Goal: Communication & Community: Share content

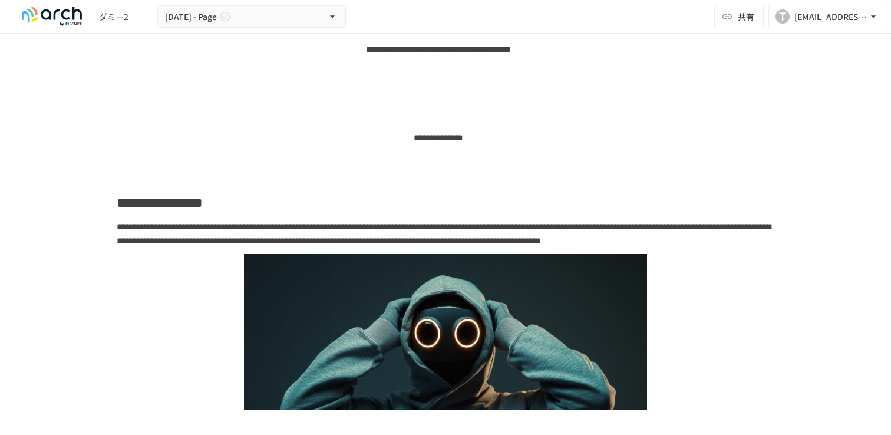
scroll to position [70, 0]
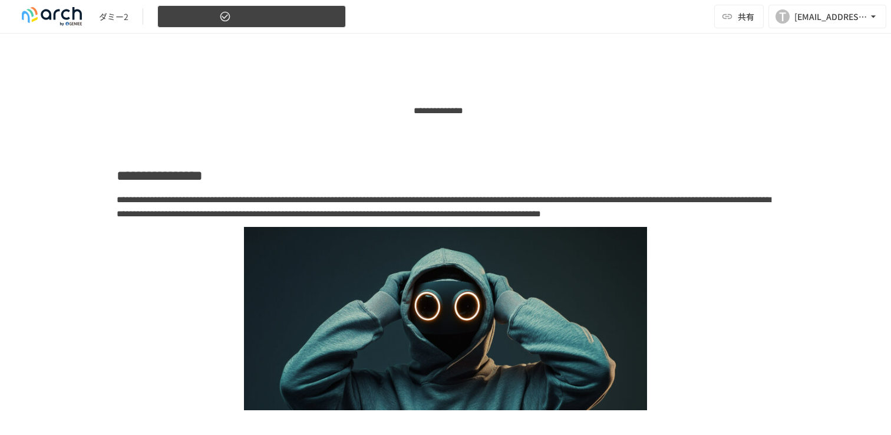
click at [290, 13] on button "[DATE] - Page" at bounding box center [251, 16] width 189 height 23
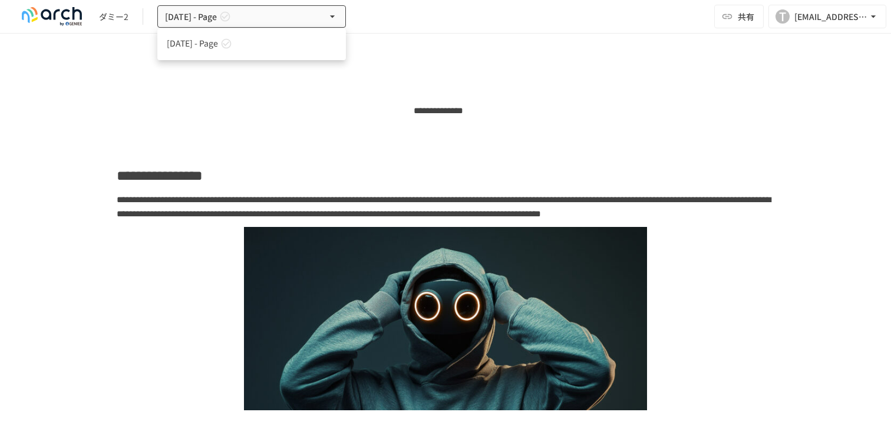
click at [246, 101] on div at bounding box center [445, 217] width 891 height 435
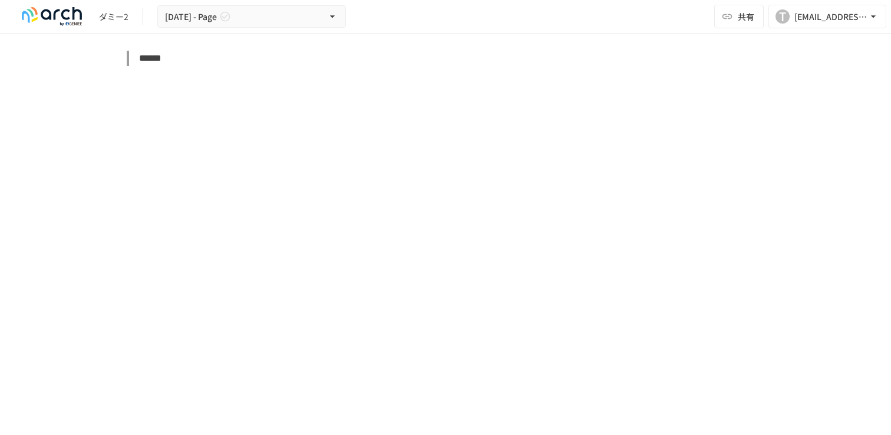
scroll to position [1305, 0]
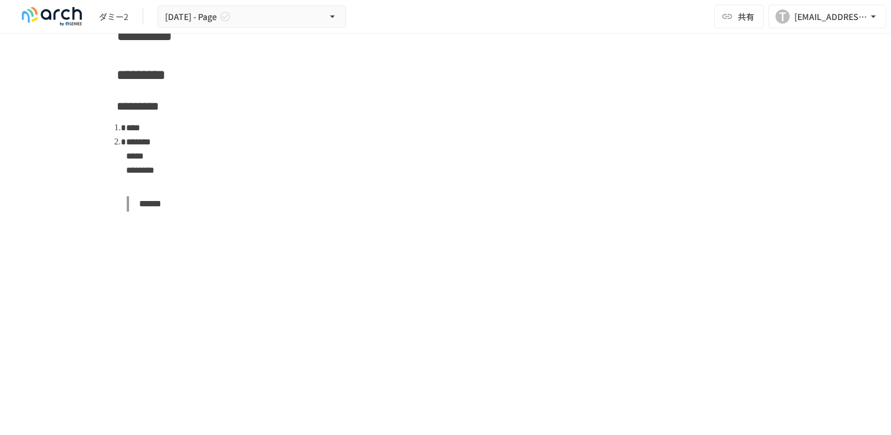
click at [157, 191] on li at bounding box center [450, 184] width 648 height 14
click at [169, 171] on li "********" at bounding box center [450, 170] width 648 height 14
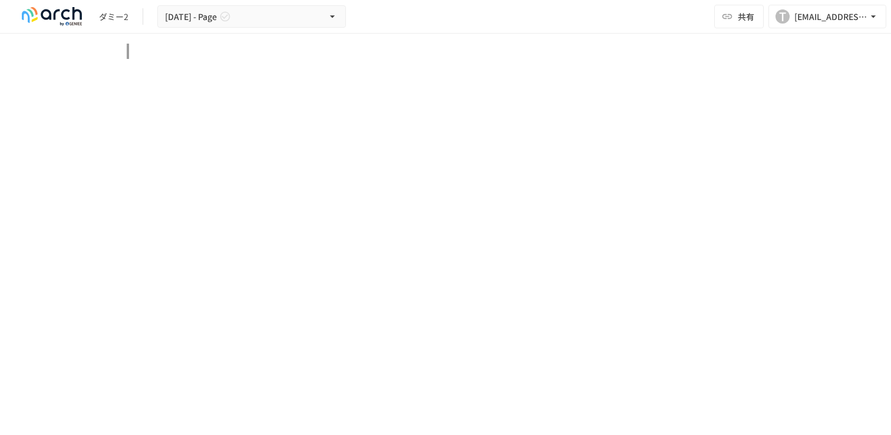
scroll to position [3270, 0]
click at [312, 222] on blockquote at bounding box center [451, 221] width 648 height 15
click at [225, 64] on div "****" at bounding box center [446, 50] width 658 height 42
click at [203, 55] on button "****" at bounding box center [175, 51] width 117 height 24
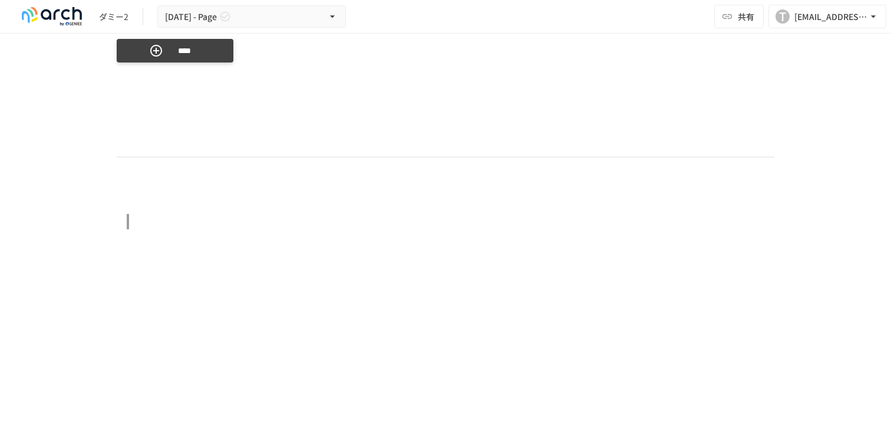
click at [203, 55] on button "****" at bounding box center [175, 51] width 117 height 24
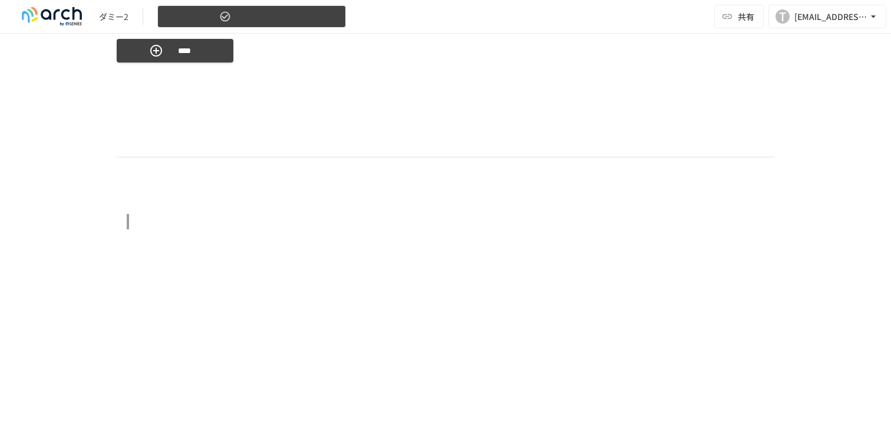
click at [185, 24] on button "[DATE] - Page" at bounding box center [251, 16] width 189 height 23
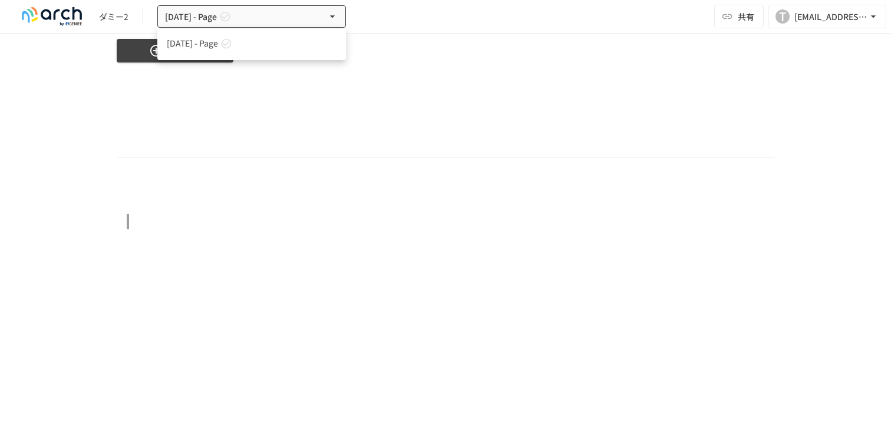
click at [805, 17] on div at bounding box center [445, 217] width 891 height 435
click at [805, 17] on div "[EMAIL_ADDRESS][DOMAIN_NAME]" at bounding box center [831, 16] width 73 height 15
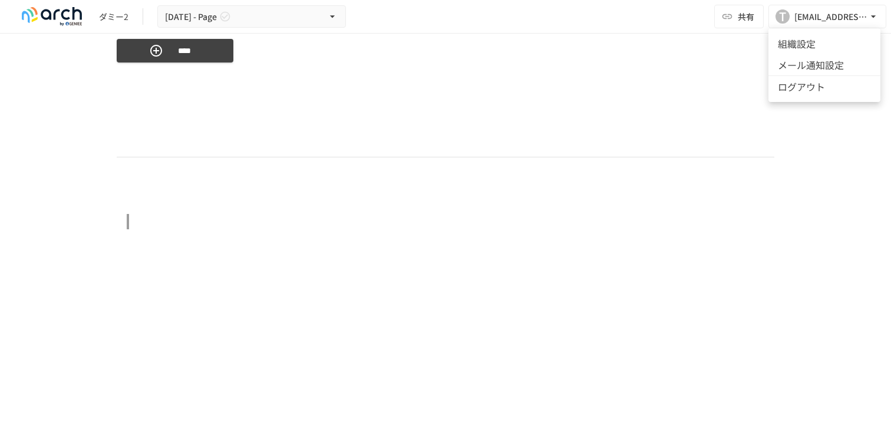
click at [748, 81] on div at bounding box center [445, 217] width 891 height 435
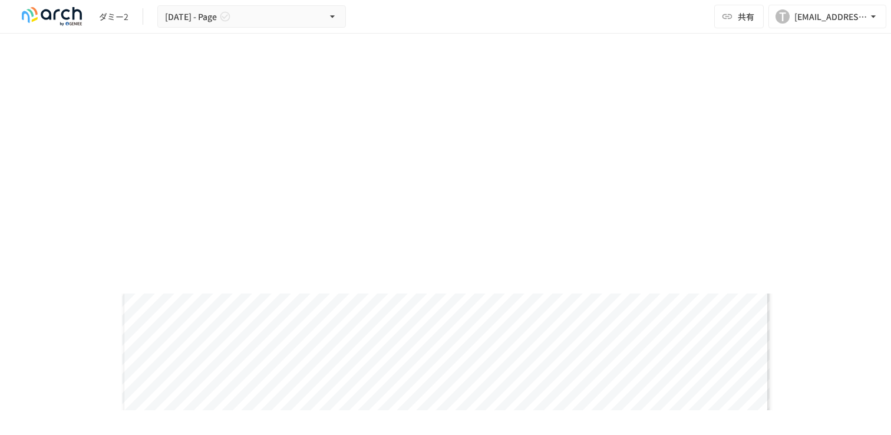
scroll to position [1579, 0]
click at [737, 22] on button "共有" at bounding box center [740, 17] width 50 height 24
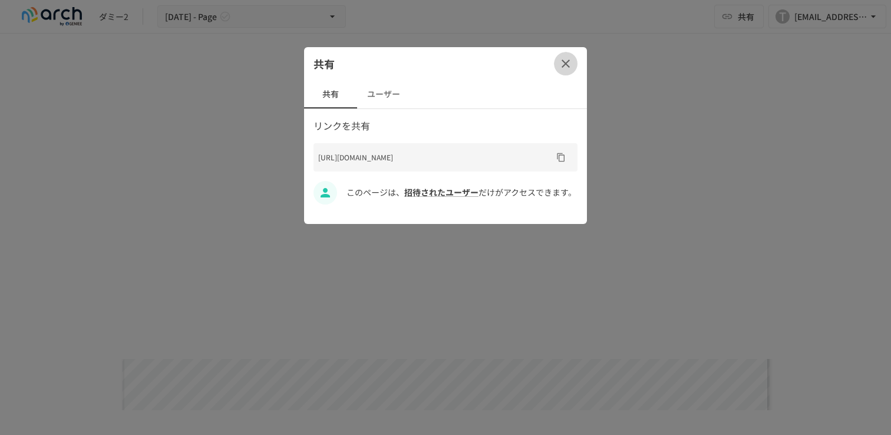
click at [569, 59] on icon "button" at bounding box center [566, 64] width 14 height 14
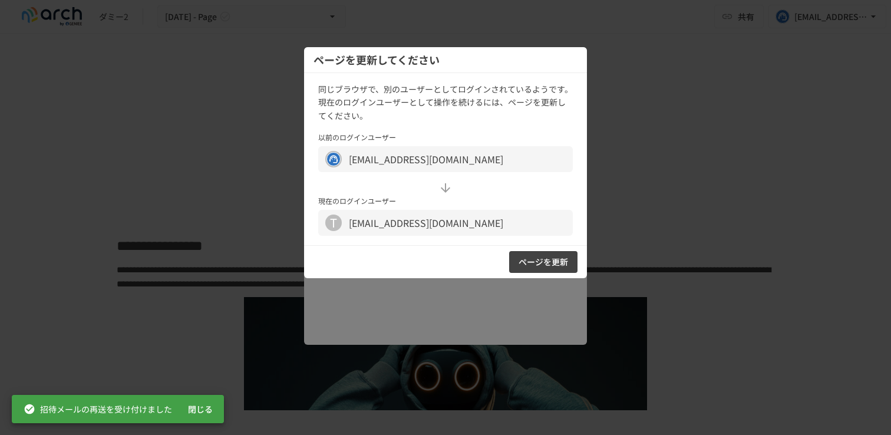
click at [526, 256] on button "ページを更新" at bounding box center [543, 262] width 68 height 22
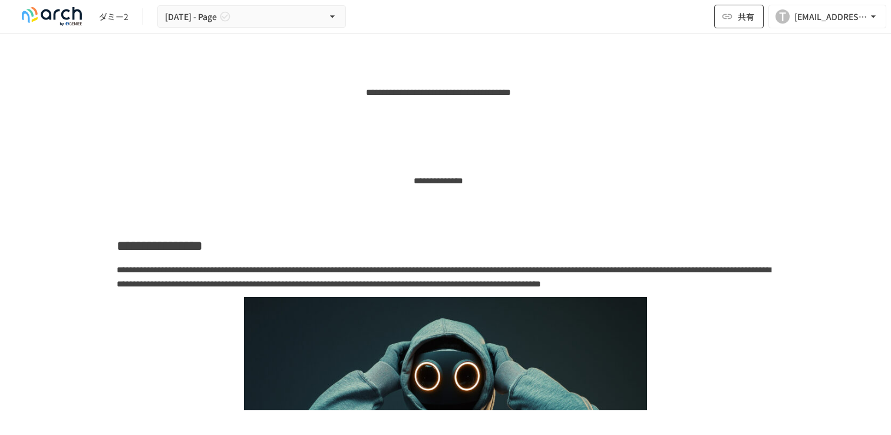
click at [742, 9] on button "共有" at bounding box center [740, 17] width 50 height 24
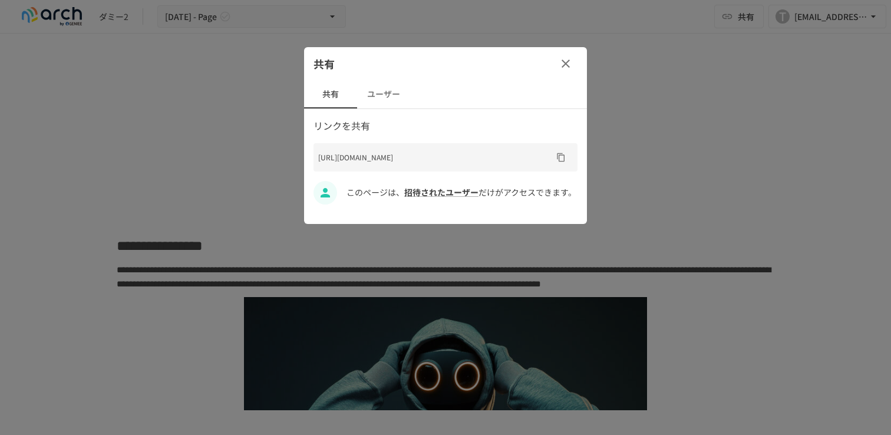
click at [559, 62] on icon "button" at bounding box center [566, 64] width 14 height 14
